Goal: Information Seeking & Learning: Learn about a topic

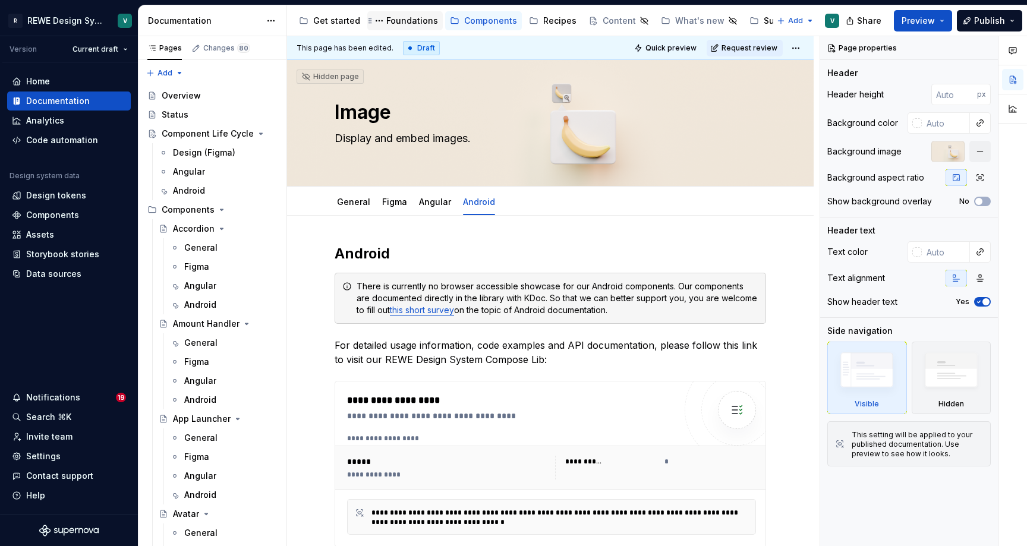
click at [399, 21] on div "Foundations" at bounding box center [412, 21] width 52 height 12
type textarea "*"
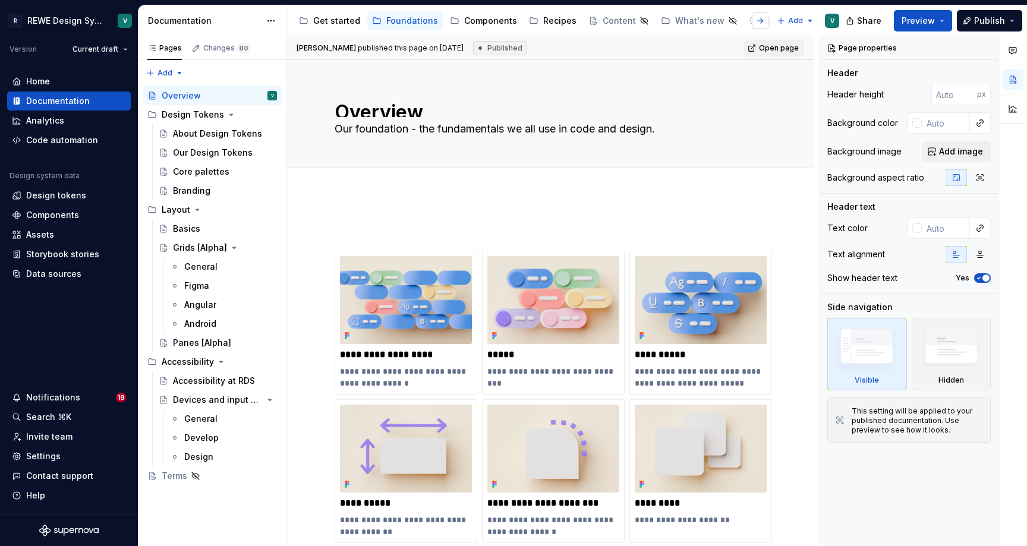
click at [762, 26] on button "button" at bounding box center [760, 20] width 17 height 17
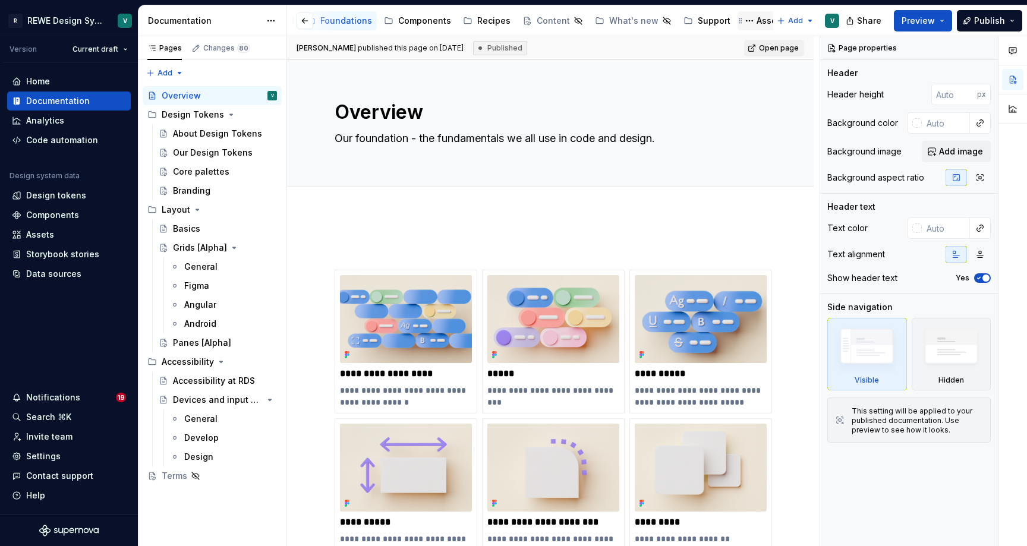
click at [757, 21] on div "Assets" at bounding box center [771, 21] width 28 height 12
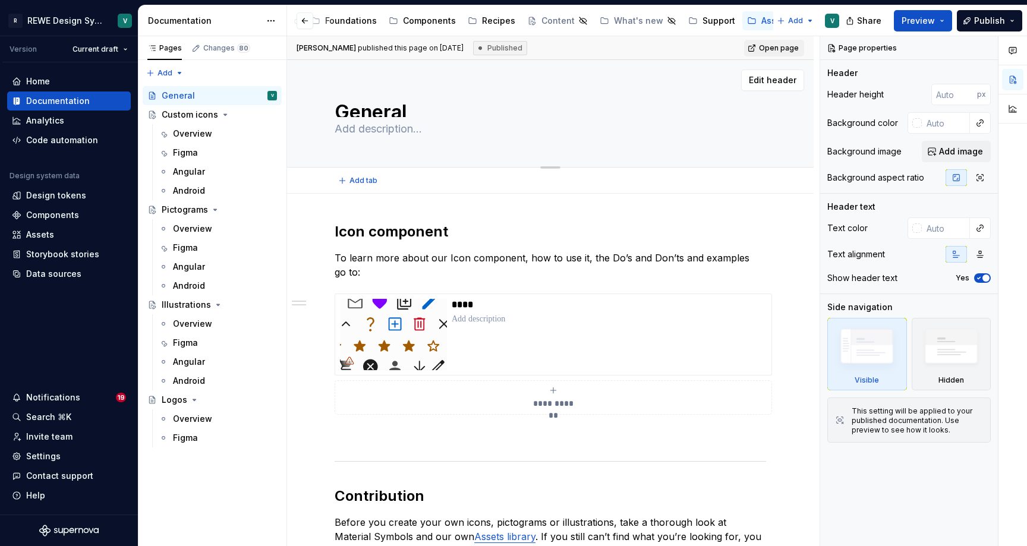
click at [352, 108] on textarea "General" at bounding box center [548, 107] width 432 height 19
type textarea "*"
type textarea "I"
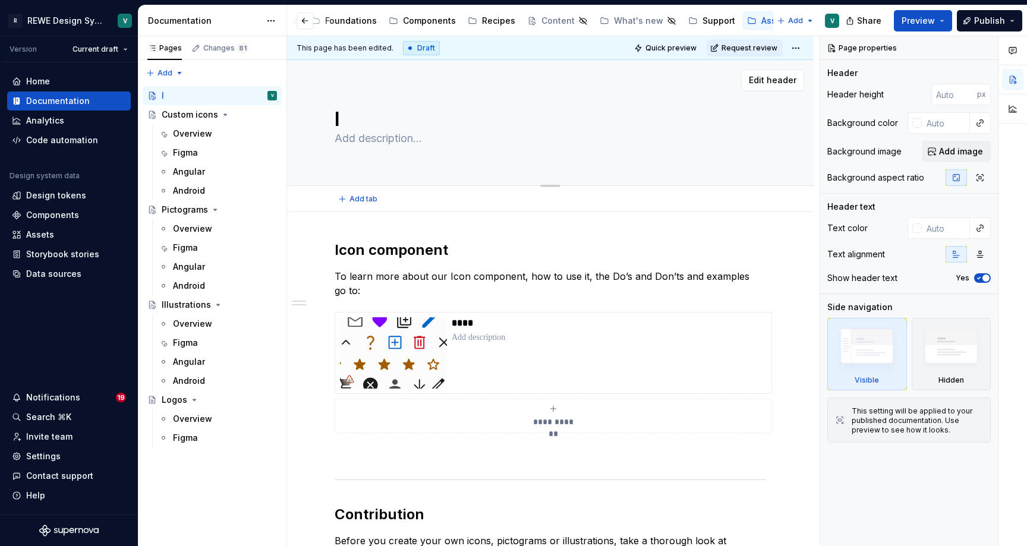
type textarea "*"
type textarea "Ic"
type textarea "*"
type textarea "Ico"
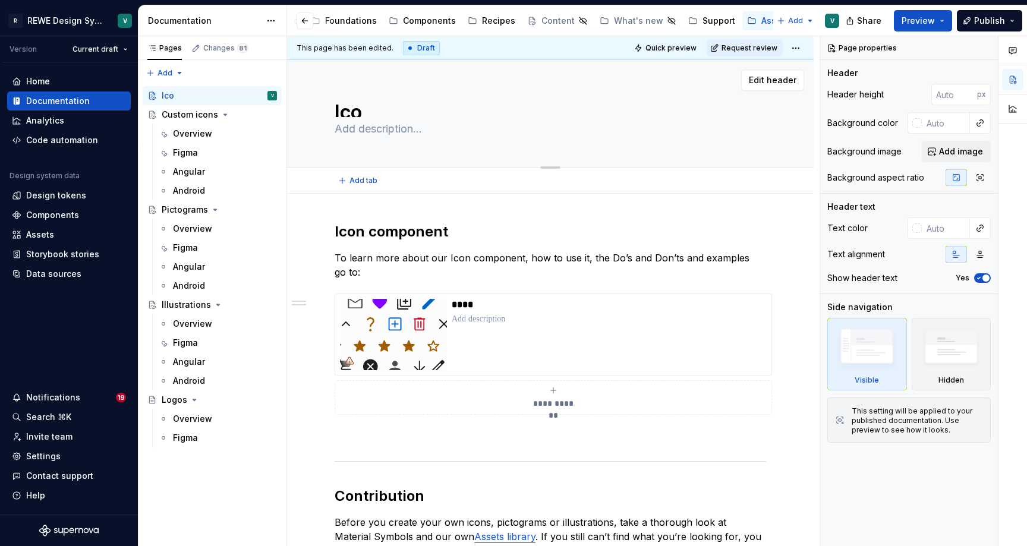
type textarea "*"
type textarea "Icon"
type textarea "*"
type textarea "Icons"
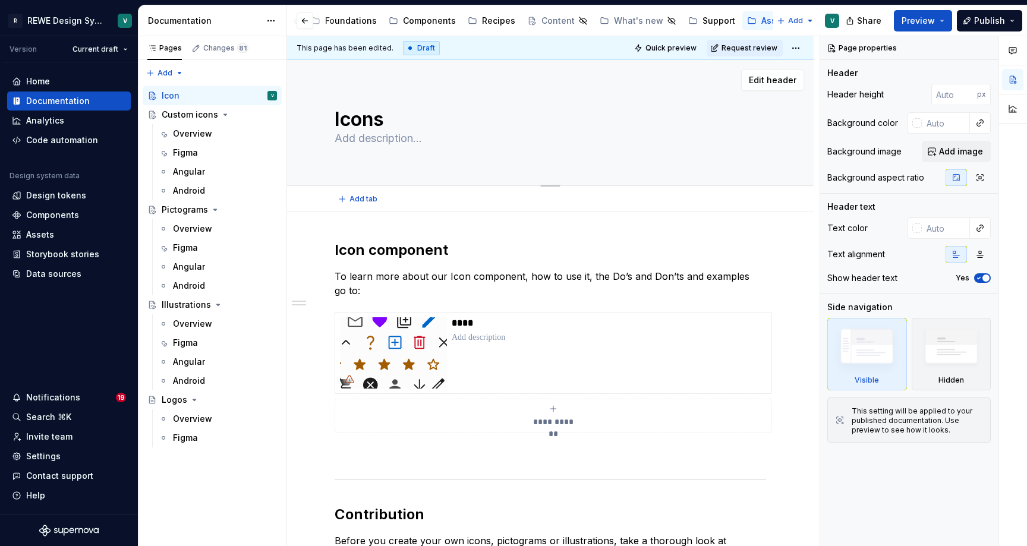
scroll to position [0, 0]
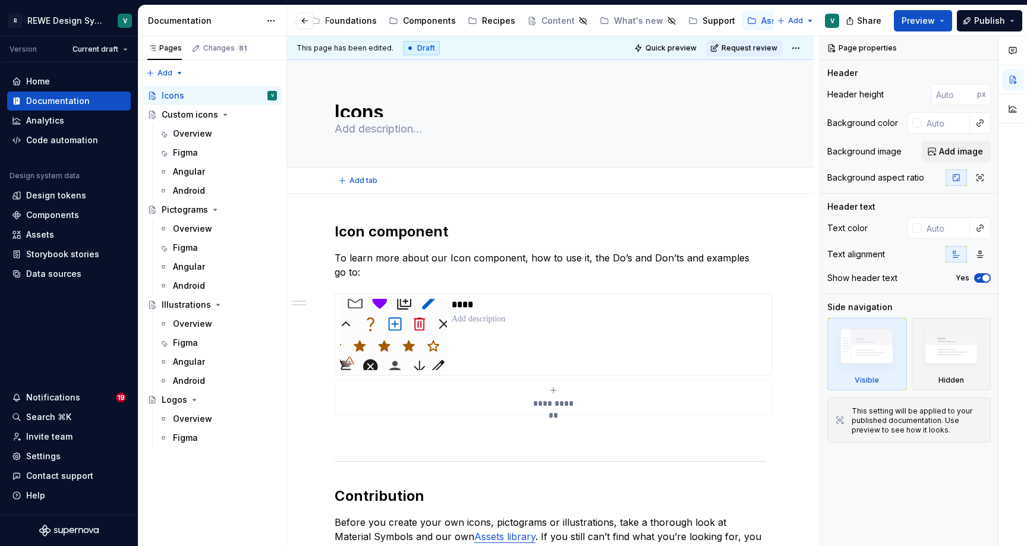
type textarea "*"
type textarea "Icons"
click at [303, 194] on div "**********" at bounding box center [550, 490] width 527 height 593
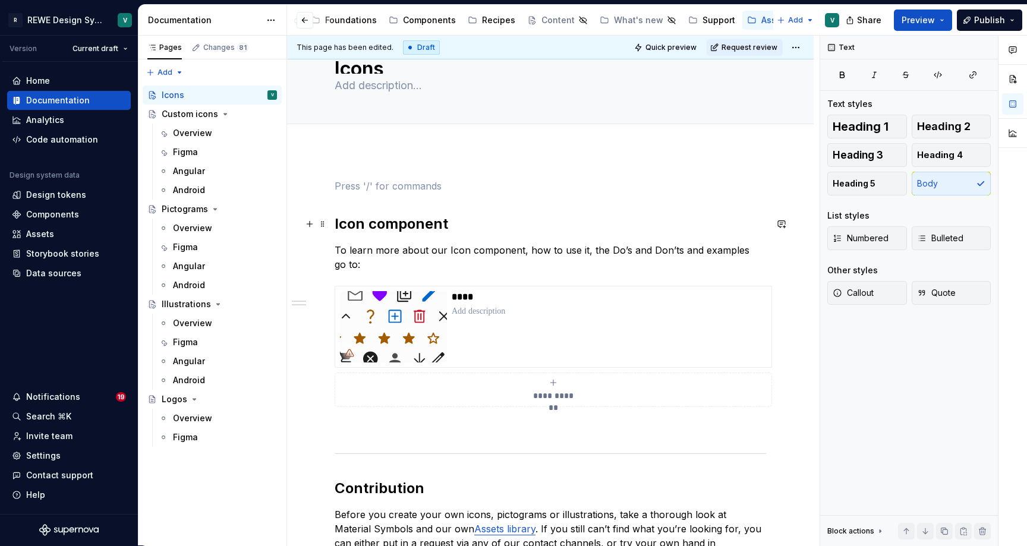
scroll to position [42, 0]
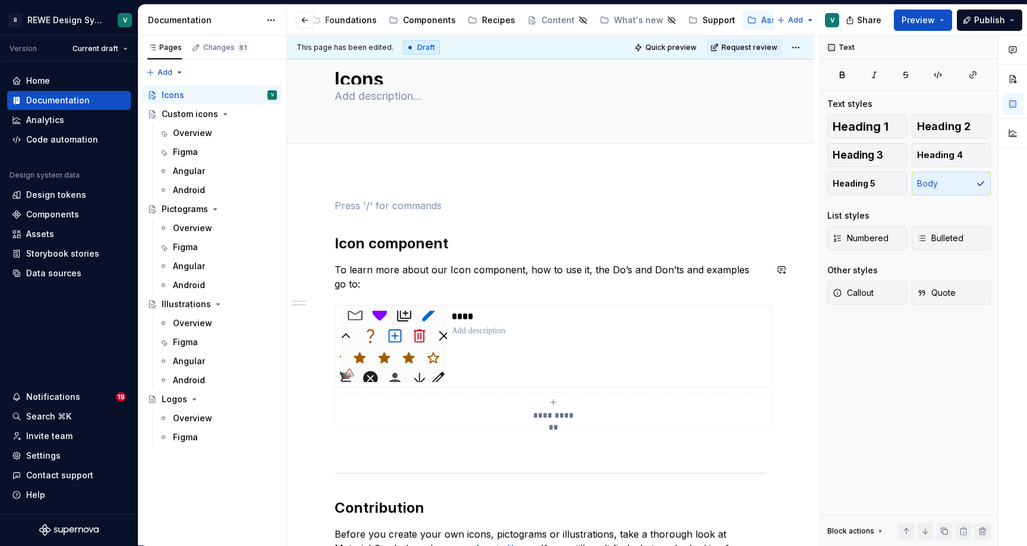
click at [345, 259] on div "**********" at bounding box center [551, 409] width 432 height 421
click at [336, 245] on h2 "Icon component" at bounding box center [551, 243] width 432 height 19
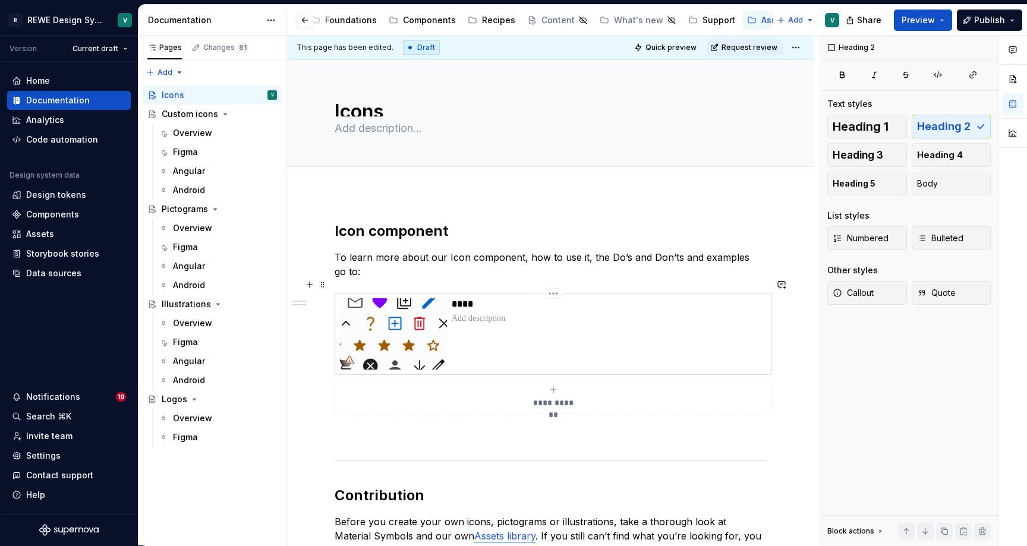
scroll to position [0, 0]
click at [374, 108] on textarea "Icons" at bounding box center [548, 106] width 432 height 19
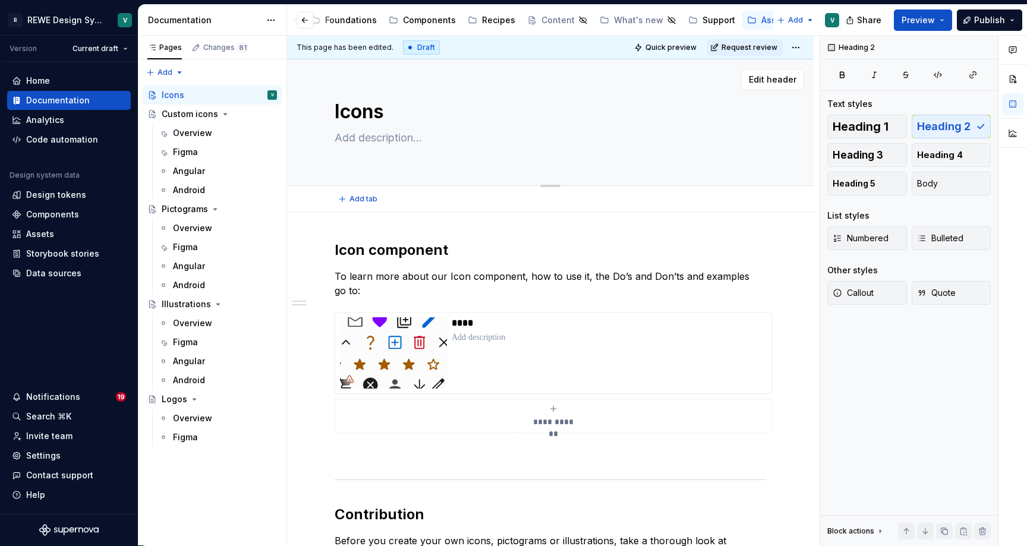
type textarea "*"
type textarea "G"
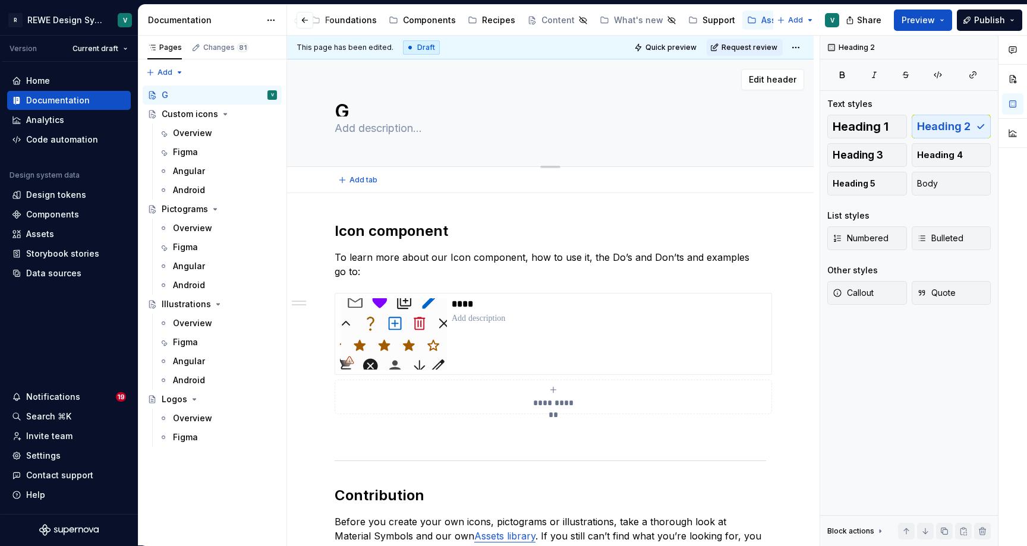
type textarea "*"
type textarea "Ge"
type textarea "*"
type textarea "Gen"
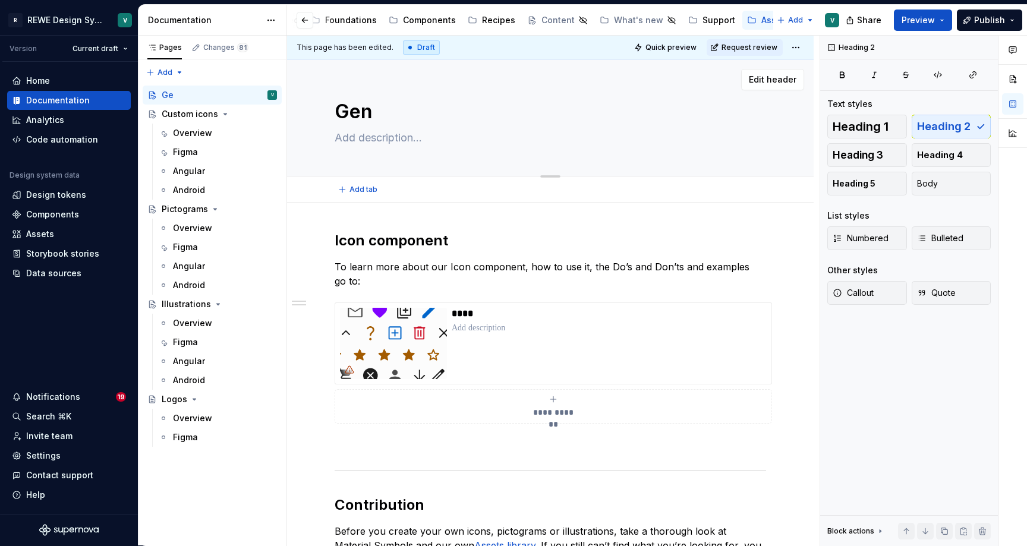
type textarea "*"
type textarea "Gend"
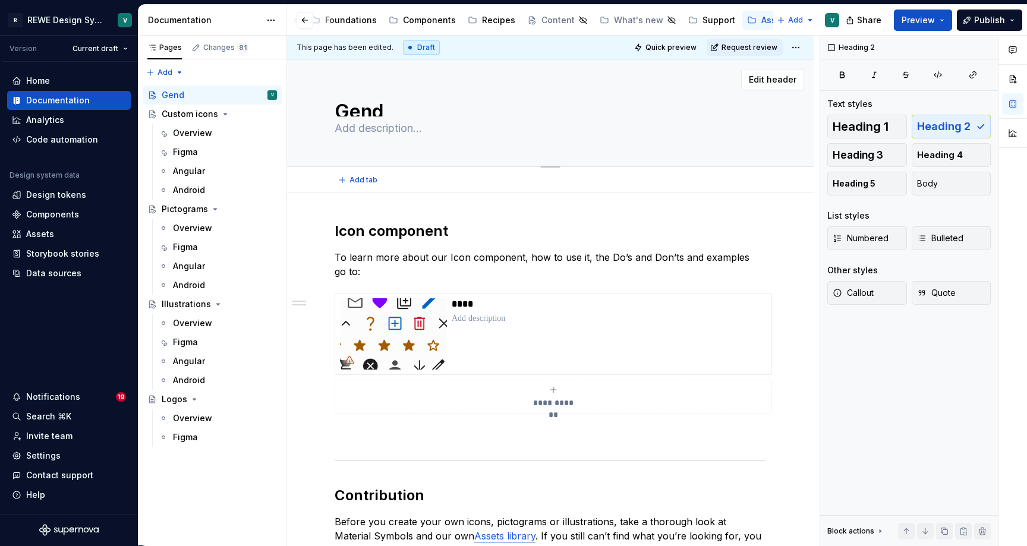
type textarea "*"
type textarea "Gen"
type textarea "*"
type textarea "Gene"
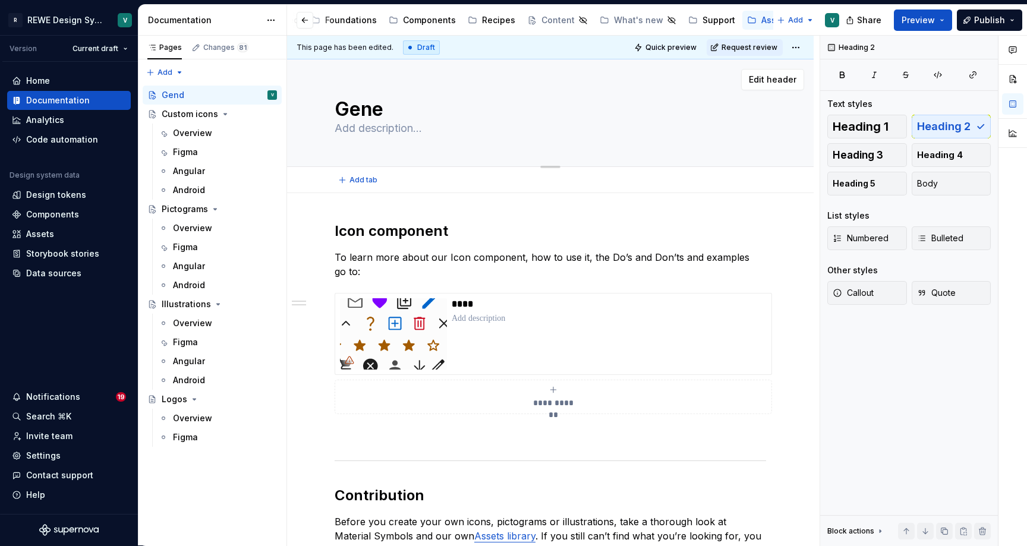
scroll to position [0, 0]
type textarea "*"
type textarea "Gener"
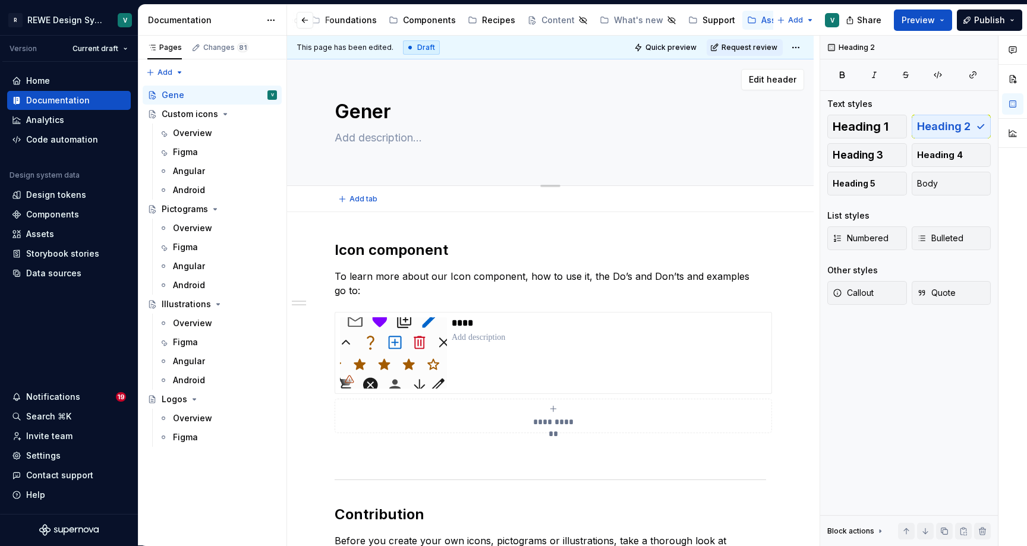
type textarea "*"
type textarea "Genera"
type textarea "*"
type textarea "General"
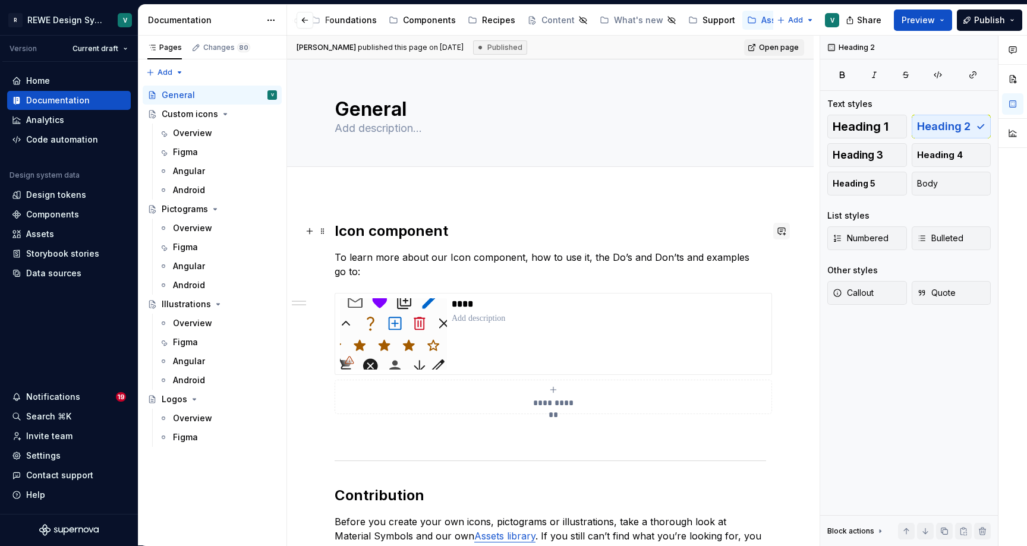
type textarea "*"
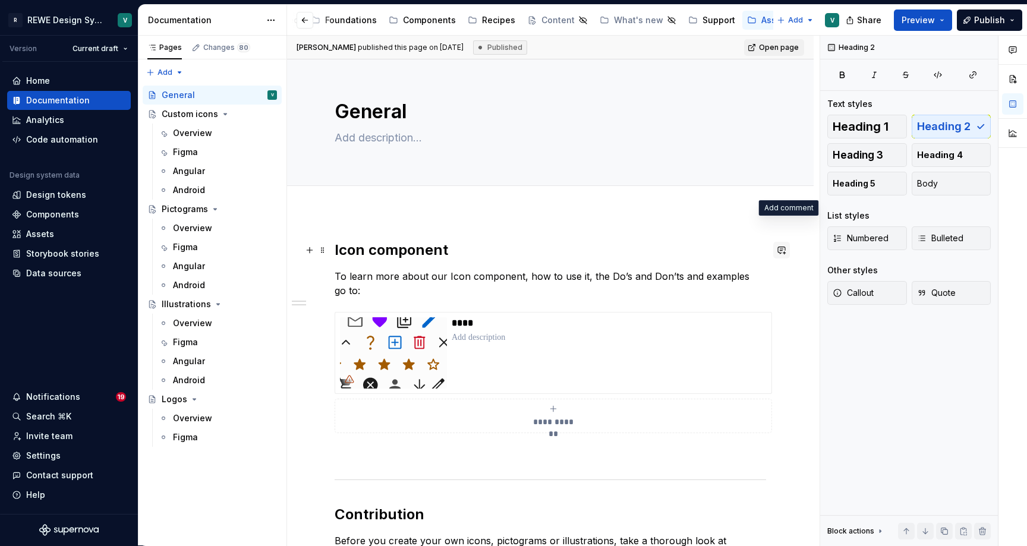
type textarea "General"
click at [788, 232] on div "**********" at bounding box center [550, 508] width 527 height 593
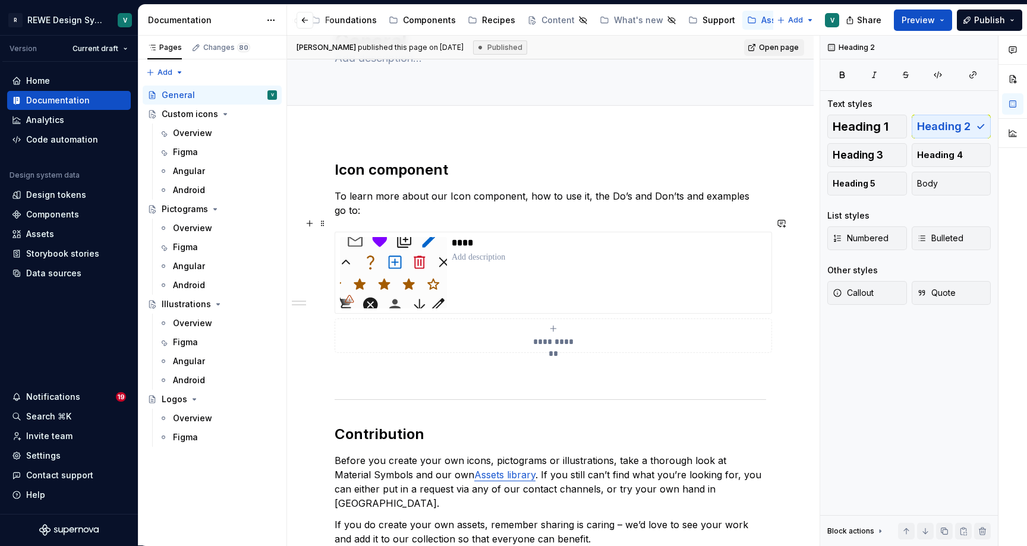
scroll to position [106, 0]
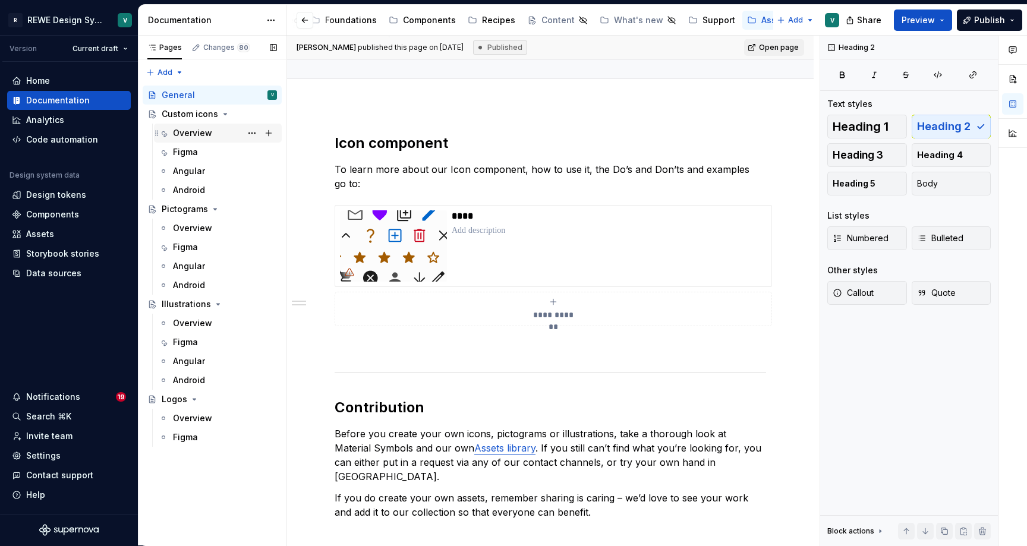
click at [196, 132] on div "Overview" at bounding box center [192, 133] width 39 height 12
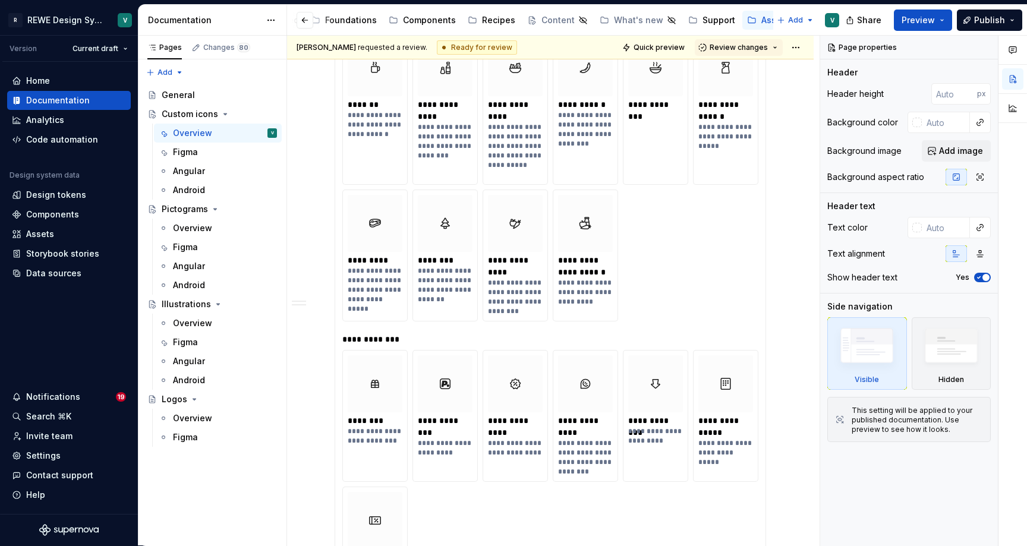
scroll to position [912, 0]
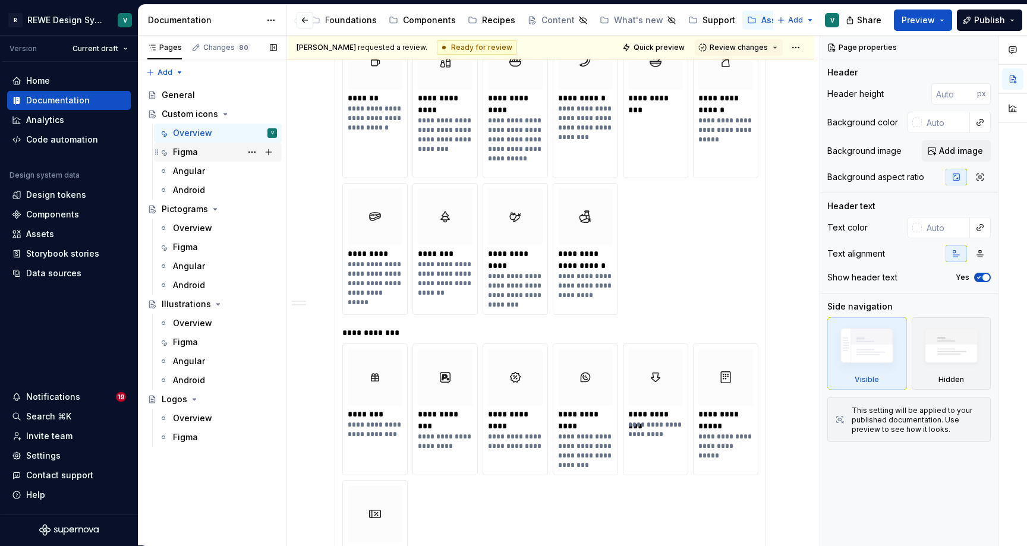
click at [189, 153] on div "Figma" at bounding box center [185, 152] width 25 height 12
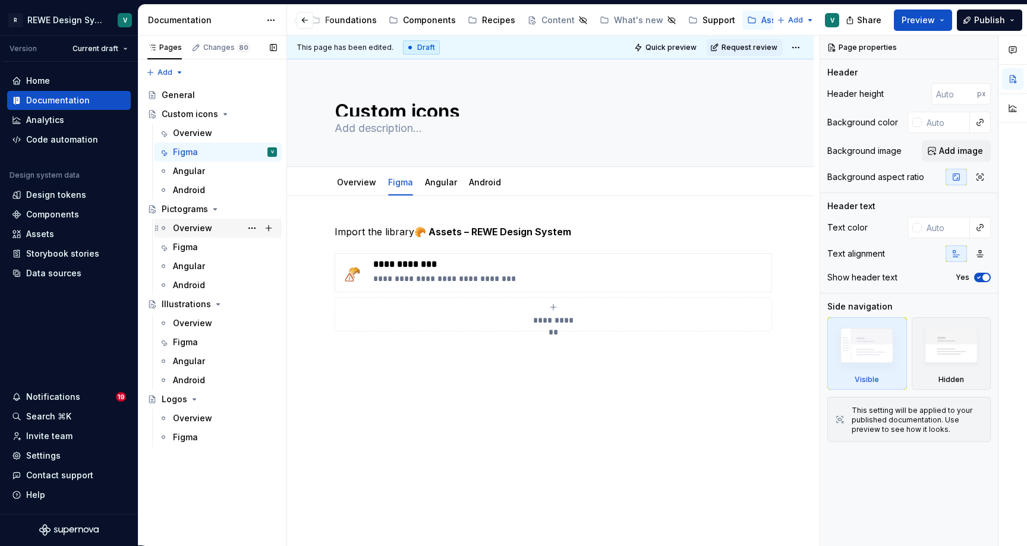
click at [204, 225] on div "Overview" at bounding box center [192, 228] width 39 height 12
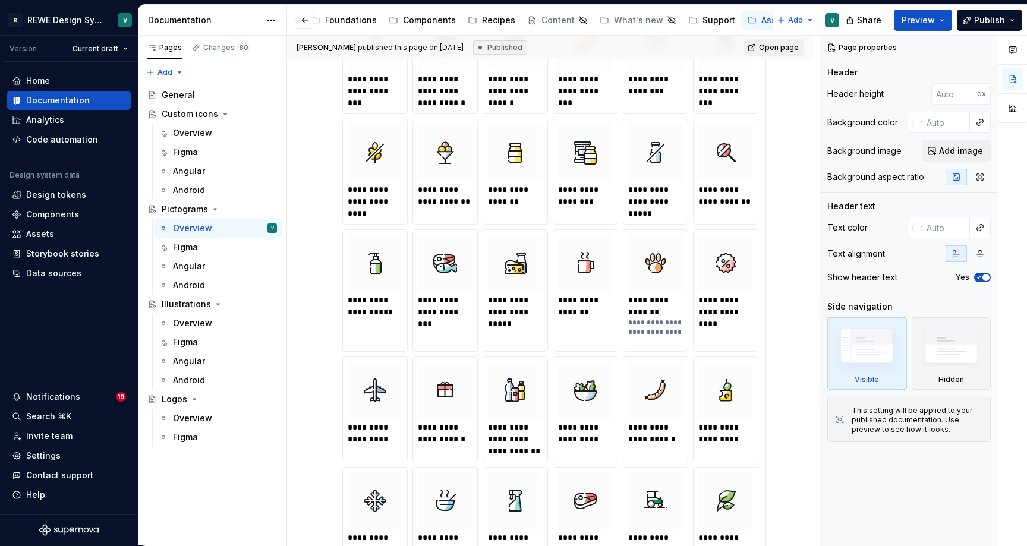
scroll to position [561, 0]
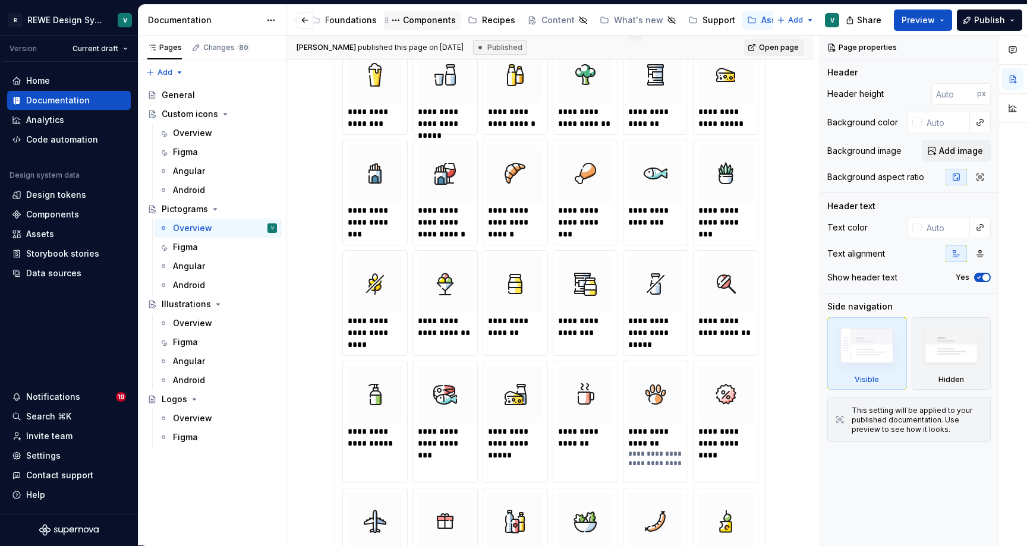
click at [432, 19] on div "Components" at bounding box center [429, 20] width 53 height 12
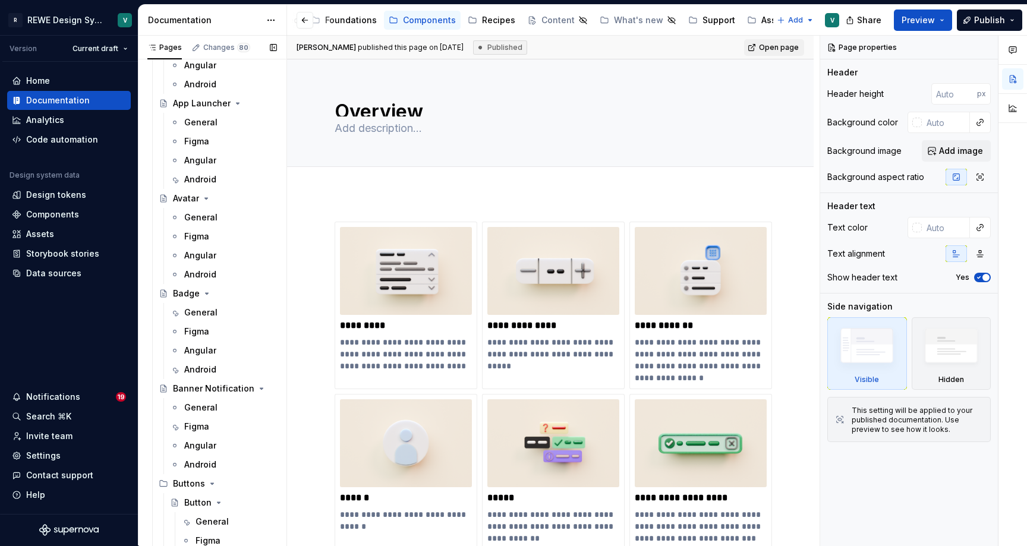
scroll to position [360, 0]
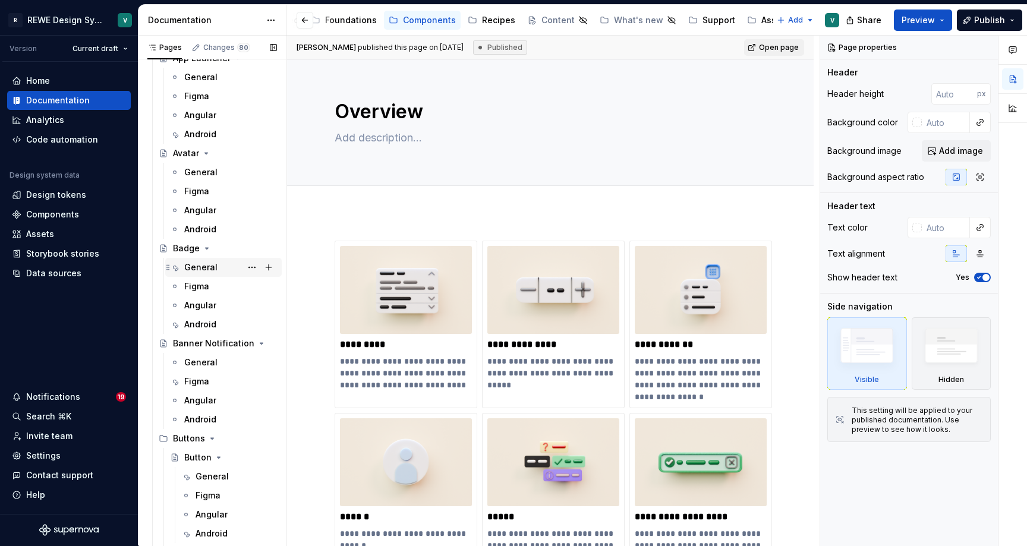
click at [194, 259] on div "General" at bounding box center [230, 267] width 93 height 17
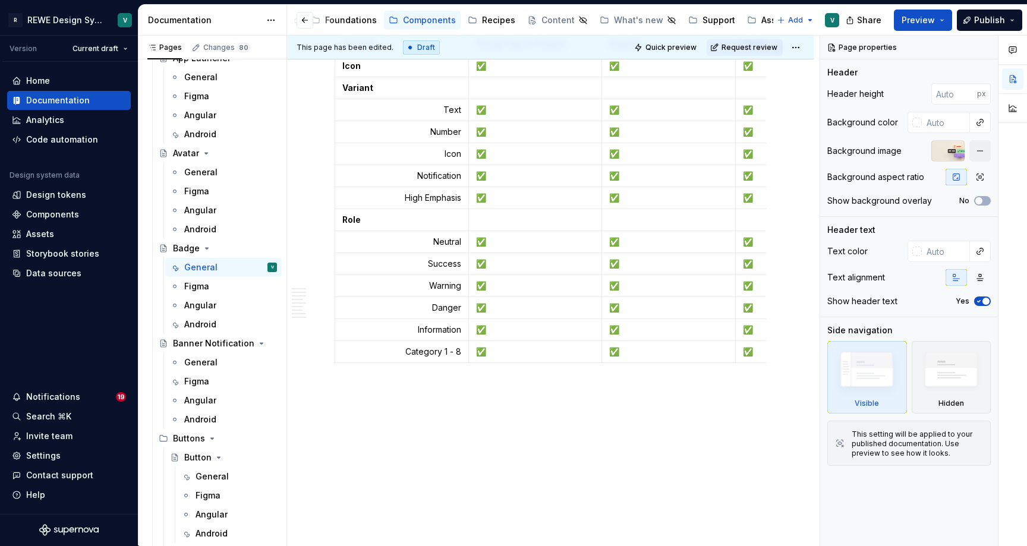
scroll to position [3702, 0]
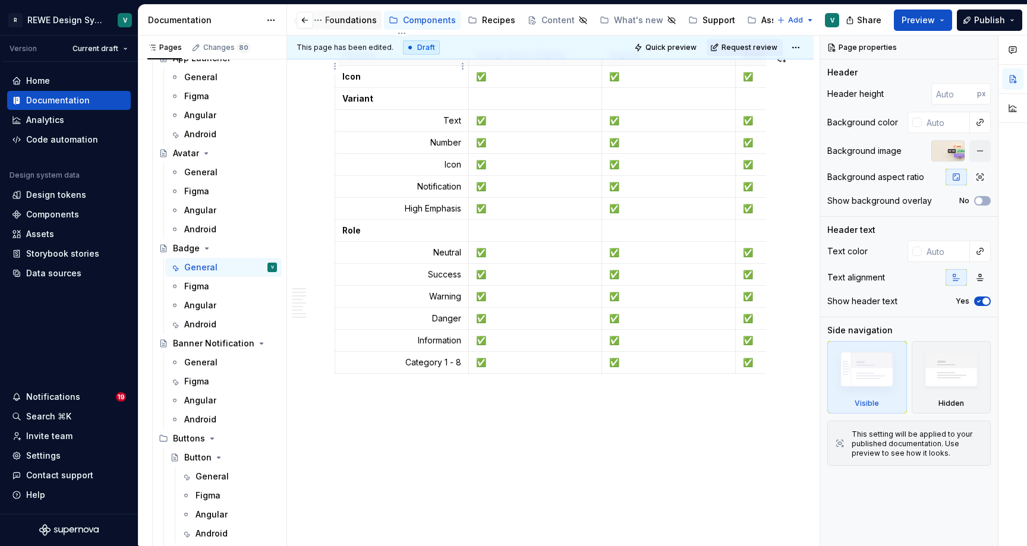
click at [355, 14] on div "Foundations" at bounding box center [351, 20] width 52 height 12
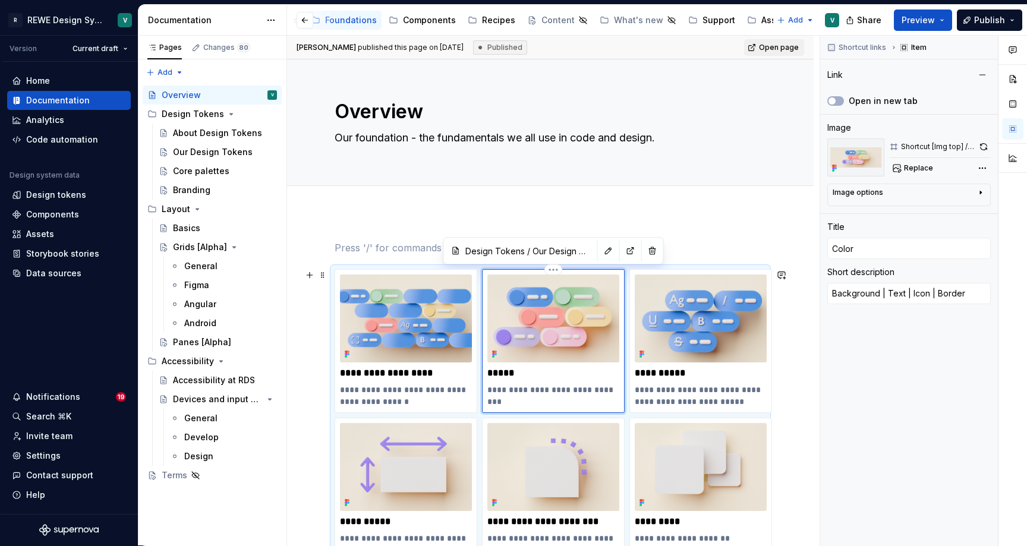
click at [521, 317] on img at bounding box center [553, 319] width 132 height 88
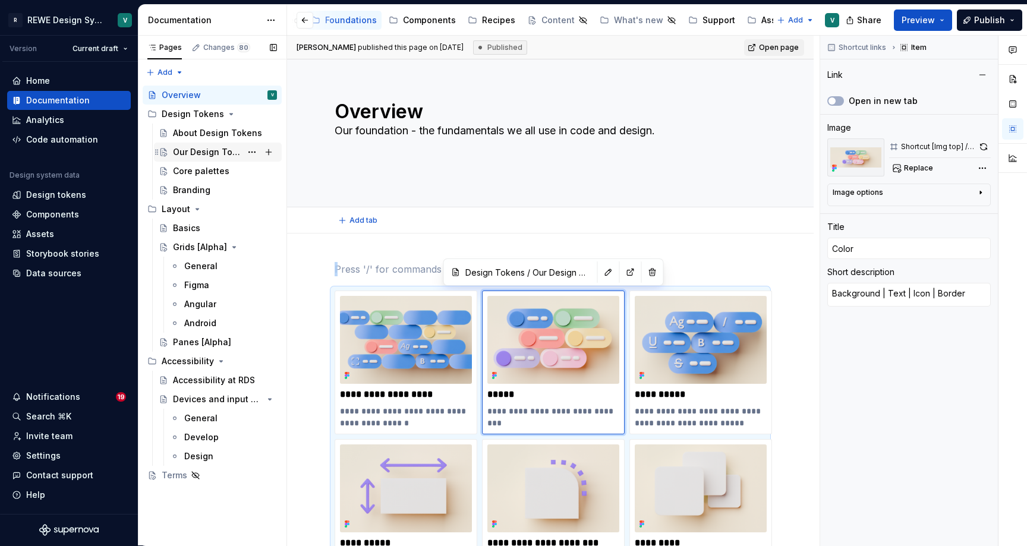
type textarea "*"
type input "Design Tokens / Our Design Tokens/ Color"
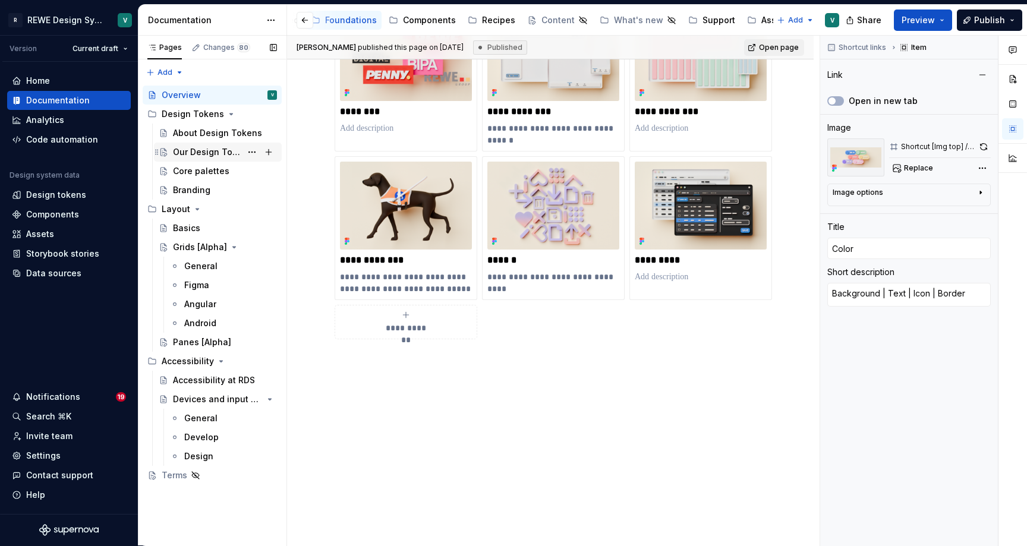
scroll to position [629, 0]
click at [194, 149] on div "Our Design Tokens" at bounding box center [207, 152] width 68 height 12
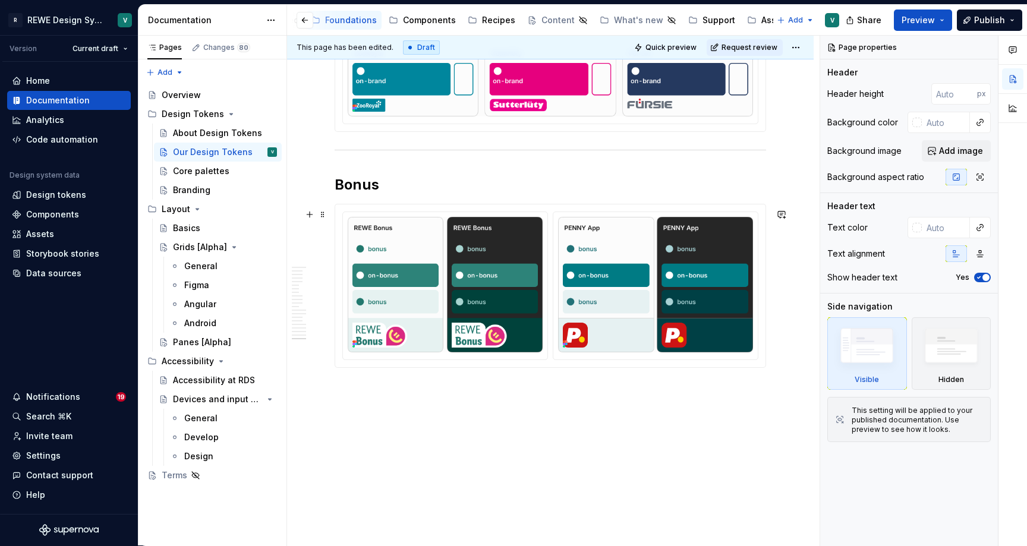
scroll to position [9022, 0]
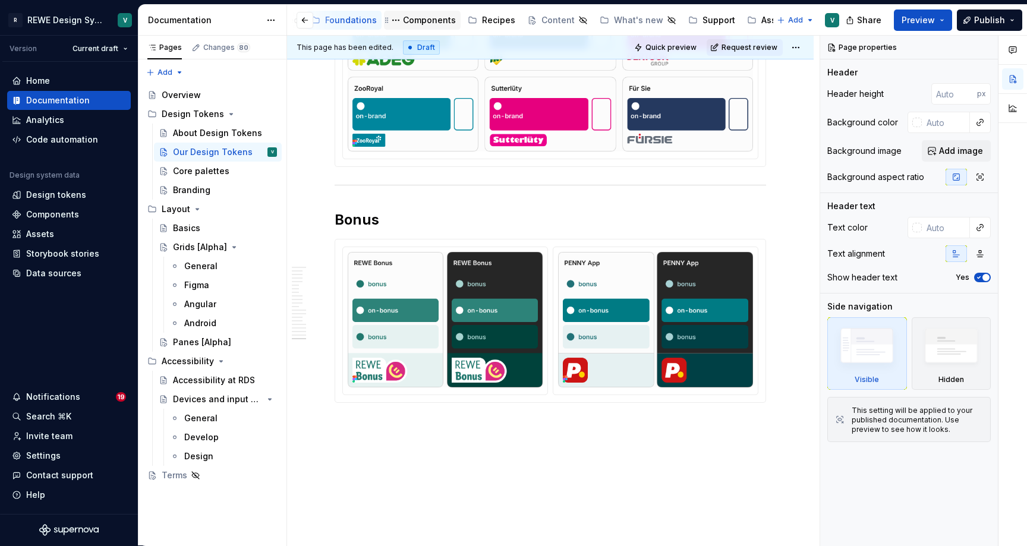
click at [413, 22] on div "Components" at bounding box center [429, 20] width 53 height 12
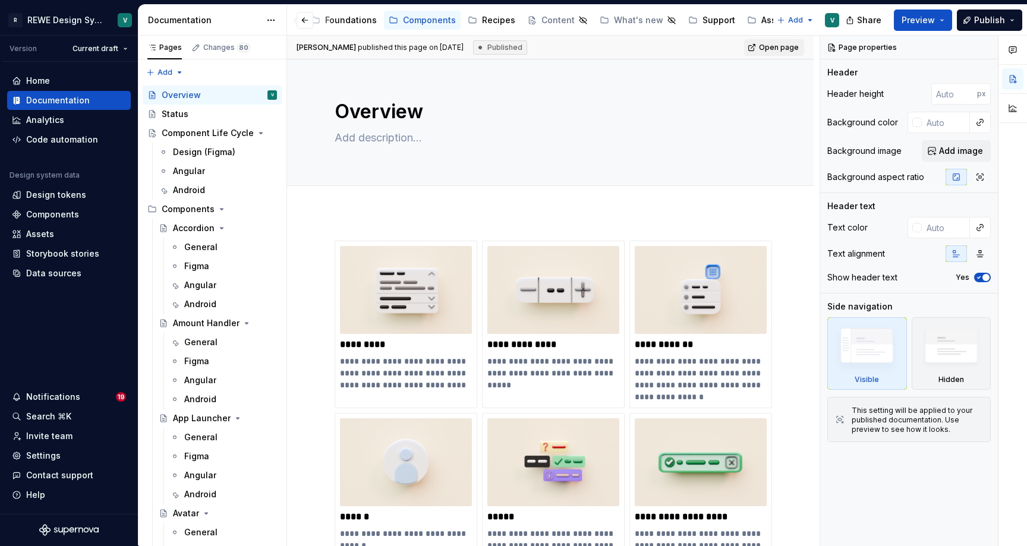
type textarea "*"
